Goal: Information Seeking & Learning: Learn about a topic

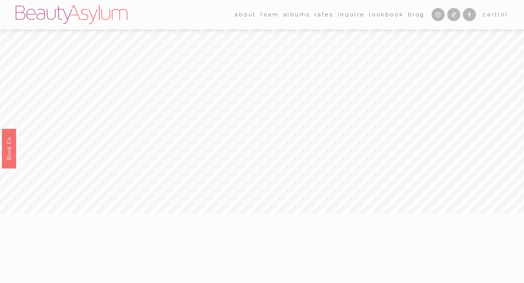
click at [325, 15] on link "Rates" at bounding box center [324, 14] width 19 height 11
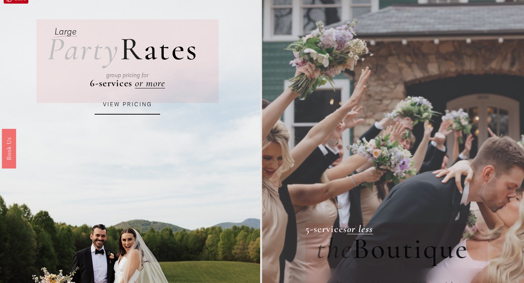
scroll to position [51, 0]
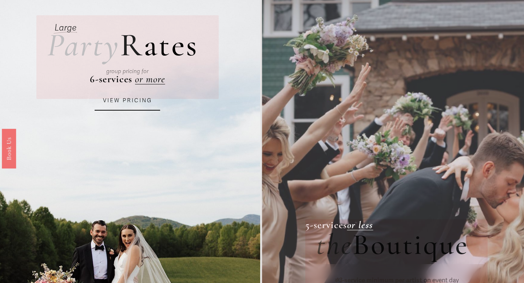
click at [129, 102] on link "VIEW PRICING" at bounding box center [128, 101] width 66 height 20
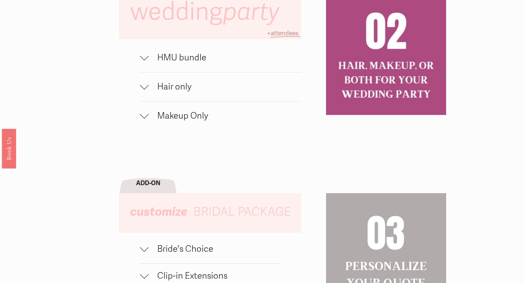
scroll to position [512, 0]
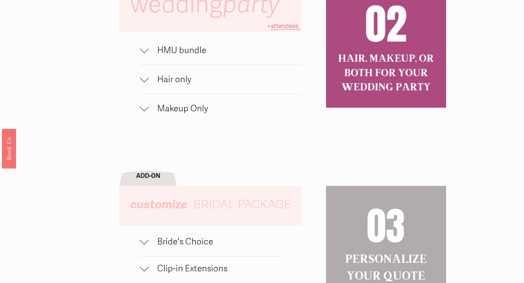
click at [158, 112] on span "Makeup Only" at bounding box center [225, 108] width 153 height 11
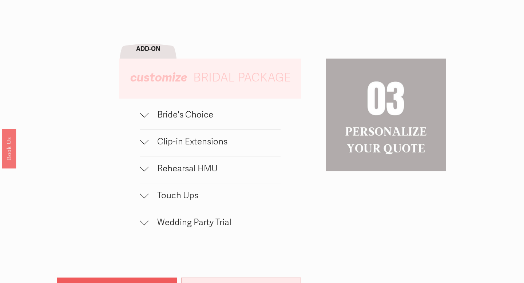
scroll to position [691, 0]
click at [173, 124] on button "Bride's Choice" at bounding box center [210, 115] width 141 height 27
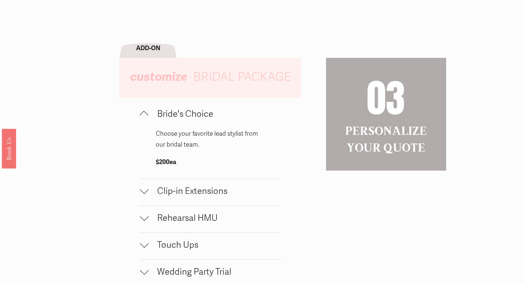
click at [173, 124] on button "Bride's Choice" at bounding box center [210, 115] width 141 height 27
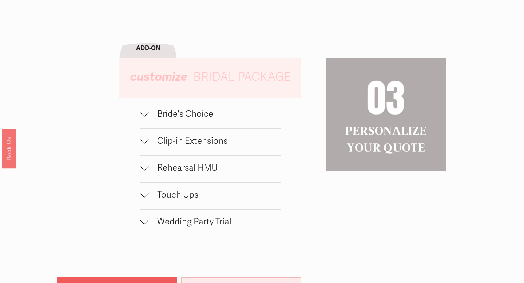
click at [172, 207] on button "Touch Ups" at bounding box center [210, 196] width 141 height 27
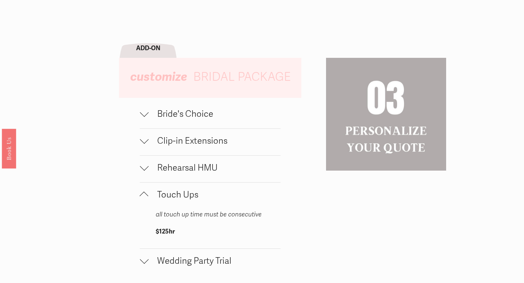
click at [172, 207] on button "Touch Ups" at bounding box center [210, 196] width 141 height 27
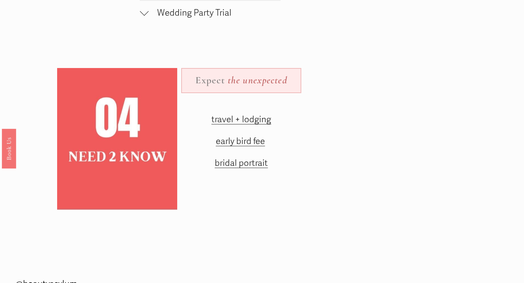
scroll to position [891, 0]
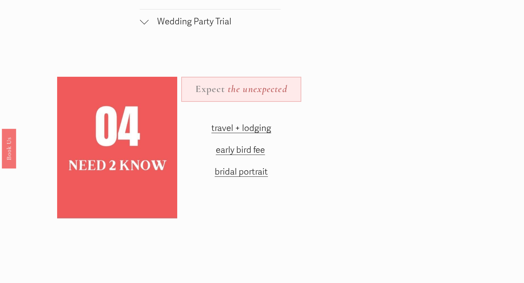
click at [245, 149] on span "early bird fee" at bounding box center [240, 150] width 49 height 11
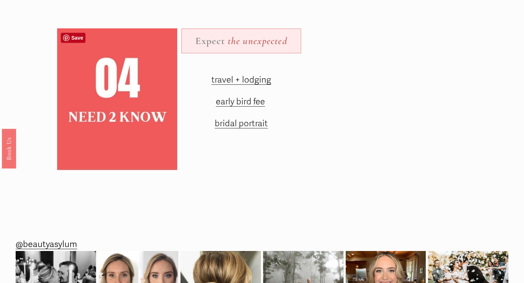
scroll to position [891, 0]
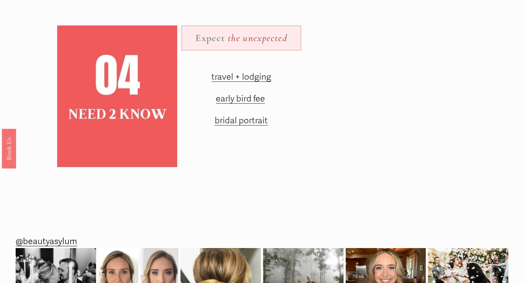
click at [245, 99] on span "early bird fee" at bounding box center [240, 99] width 49 height 11
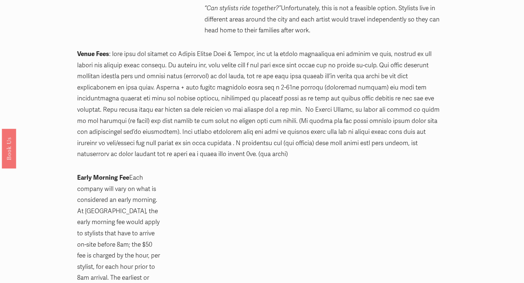
scroll to position [376, 0]
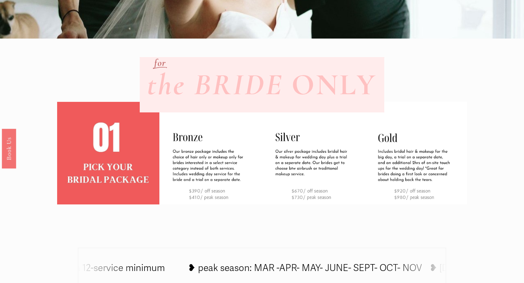
scroll to position [183, 0]
